Goal: Task Accomplishment & Management: Manage account settings

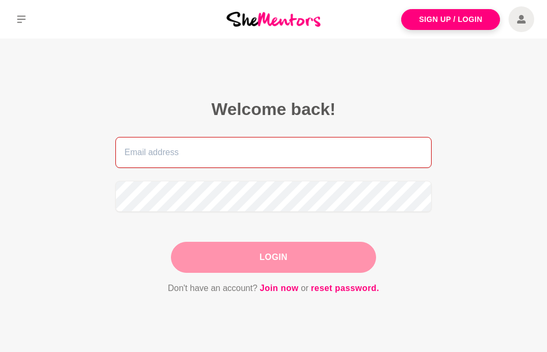
type input "carin_m_s@yahoo.com"
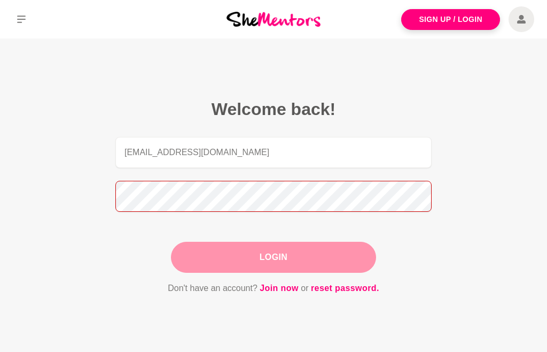
click at [274, 257] on button "Login" at bounding box center [273, 257] width 205 height 31
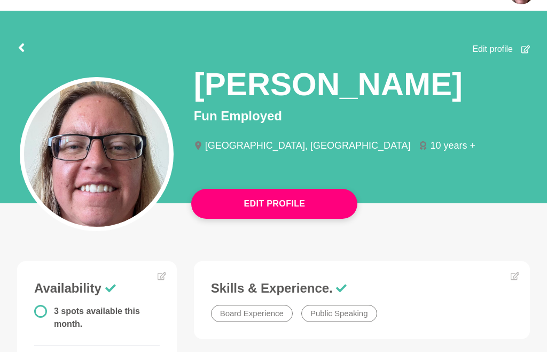
scroll to position [33, 0]
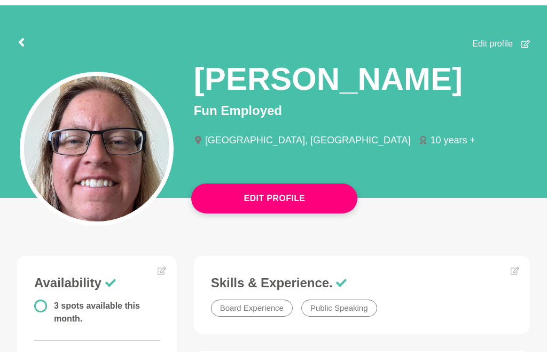
click at [499, 40] on span "Edit profile" at bounding box center [492, 43] width 41 height 13
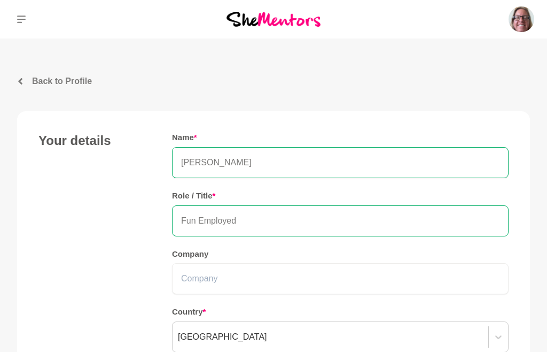
click at [243, 223] on input "Fun Employed" at bounding box center [340, 220] width 337 height 31
type input "F"
type input "O"
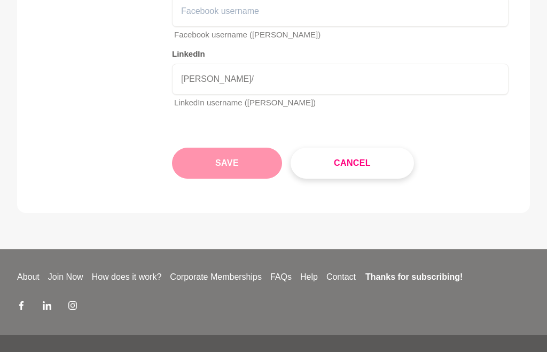
scroll to position [1785, 0]
type input "On a career break - and thinking about next steps"
click at [247, 148] on button "Save" at bounding box center [227, 163] width 110 height 31
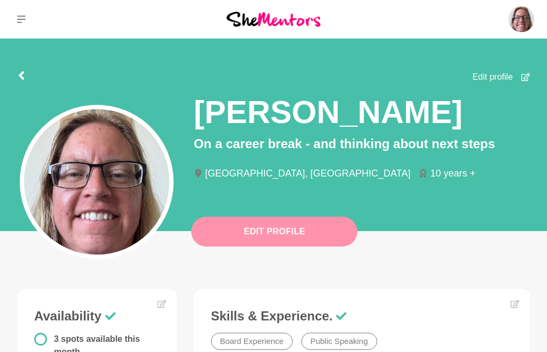
click at [240, 239] on button "Edit Profile" at bounding box center [274, 231] width 166 height 30
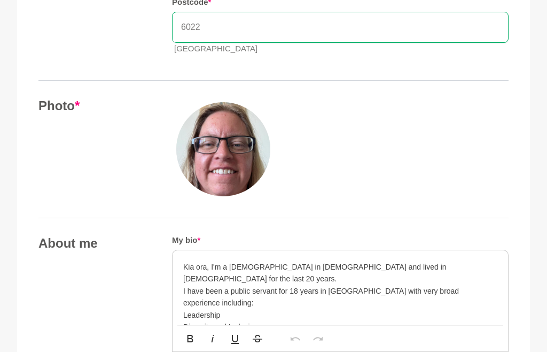
scroll to position [373, 0]
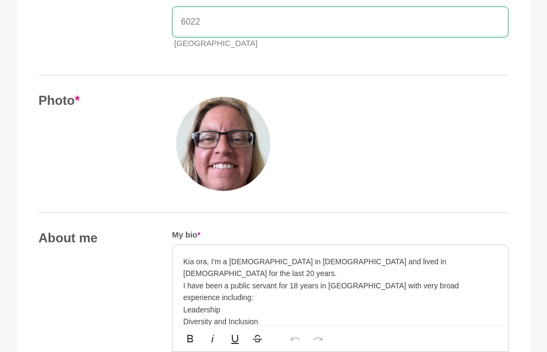
click at [201, 150] on img at bounding box center [223, 144] width 94 height 94
click at [262, 152] on img at bounding box center [223, 144] width 94 height 94
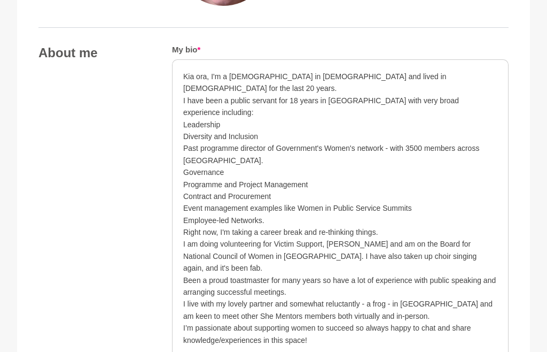
scroll to position [556, 0]
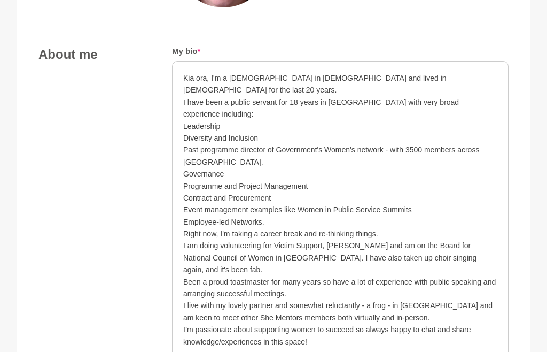
click at [185, 132] on p "Diversity and Inclusion" at bounding box center [340, 138] width 314 height 12
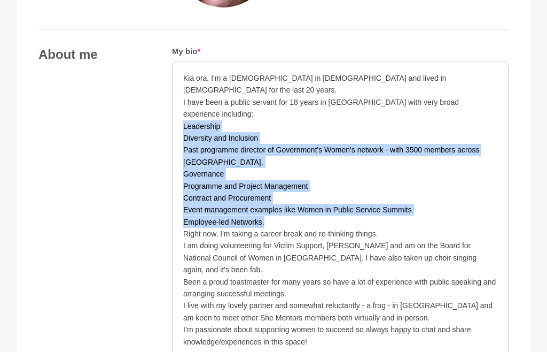
drag, startPoint x: 183, startPoint y: 111, endPoint x: 266, endPoint y: 189, distance: 113.8
click at [266, 189] on div "Kia ora, I'm a [DEMOGRAPHIC_DATA] in [DEMOGRAPHIC_DATA] and lived in [DEMOGRAPH…" at bounding box center [340, 209] width 314 height 275
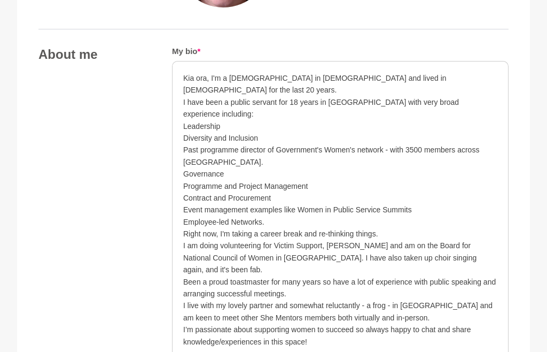
click at [277, 299] on p "I live with my lovely partner and somewhat reluctantly - a frog - in [GEOGRAPHI…" at bounding box center [340, 311] width 314 height 24
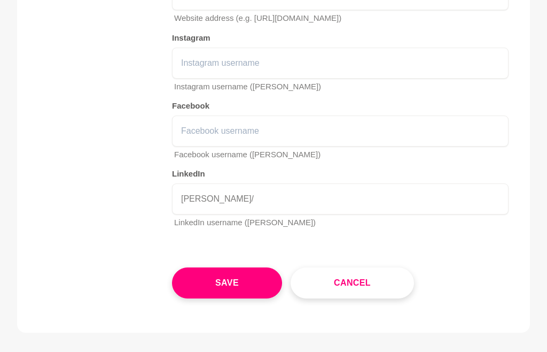
scroll to position [1667, 0]
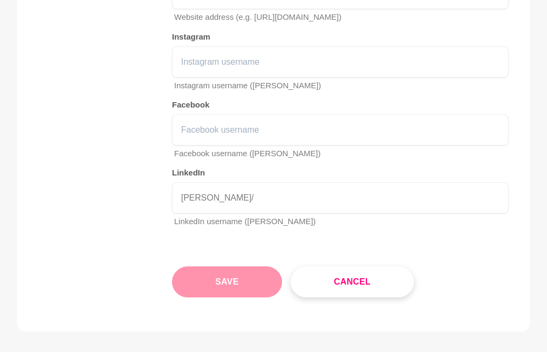
click at [261, 266] on button "Save" at bounding box center [227, 281] width 110 height 31
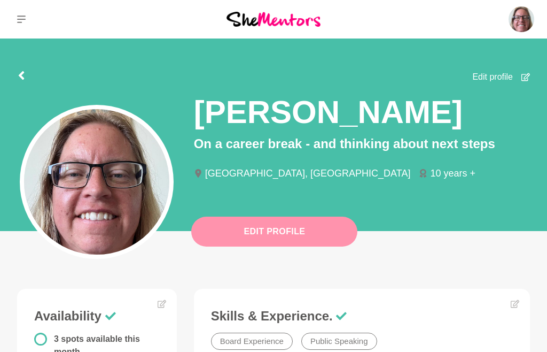
click at [267, 235] on button "Edit Profile" at bounding box center [274, 231] width 166 height 30
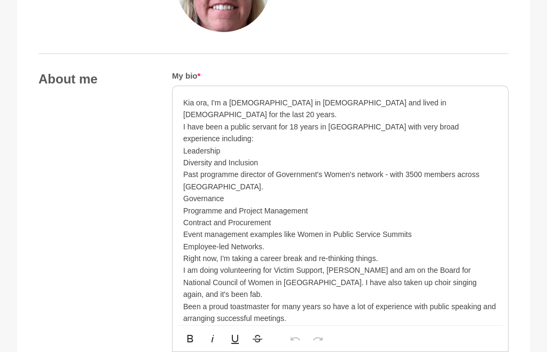
scroll to position [530, 0]
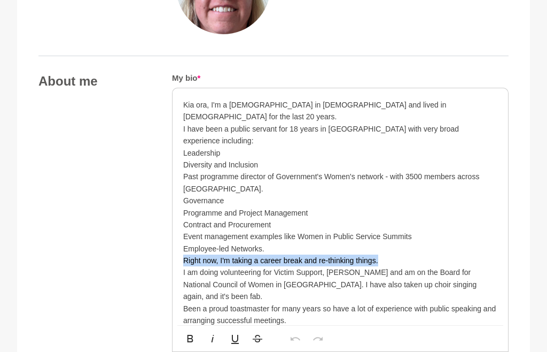
drag, startPoint x: 384, startPoint y: 232, endPoint x: 184, endPoint y: 234, distance: 200.4
click at [184, 254] on p "Right now, I'm taking a career break and re-thinking things." at bounding box center [340, 260] width 314 height 12
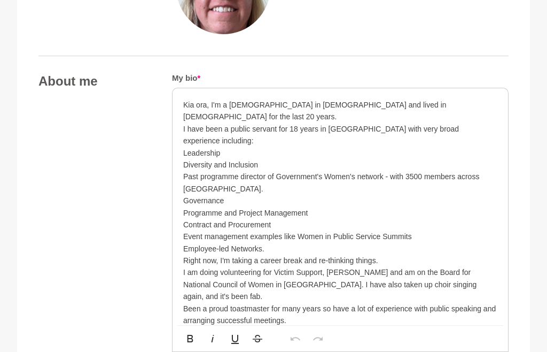
click at [269, 243] on p "Employee-led Networks." at bounding box center [340, 249] width 314 height 12
click at [379, 254] on p "Right now, I'm taking a career break and re-thinking things." at bounding box center [340, 260] width 314 height 12
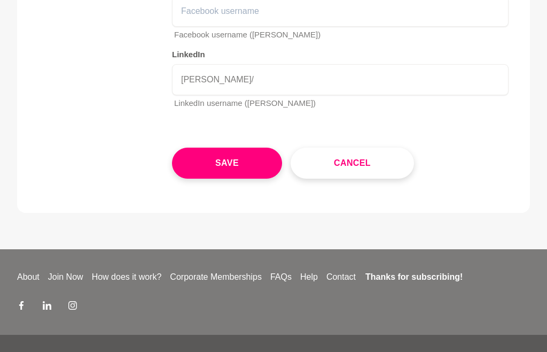
scroll to position [1797, 0]
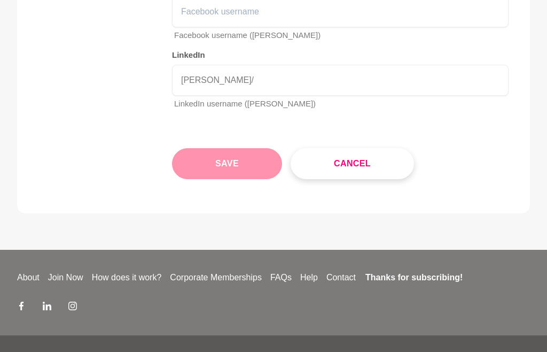
click at [258, 148] on button "Save" at bounding box center [227, 163] width 110 height 31
